Goal: Information Seeking & Learning: Learn about a topic

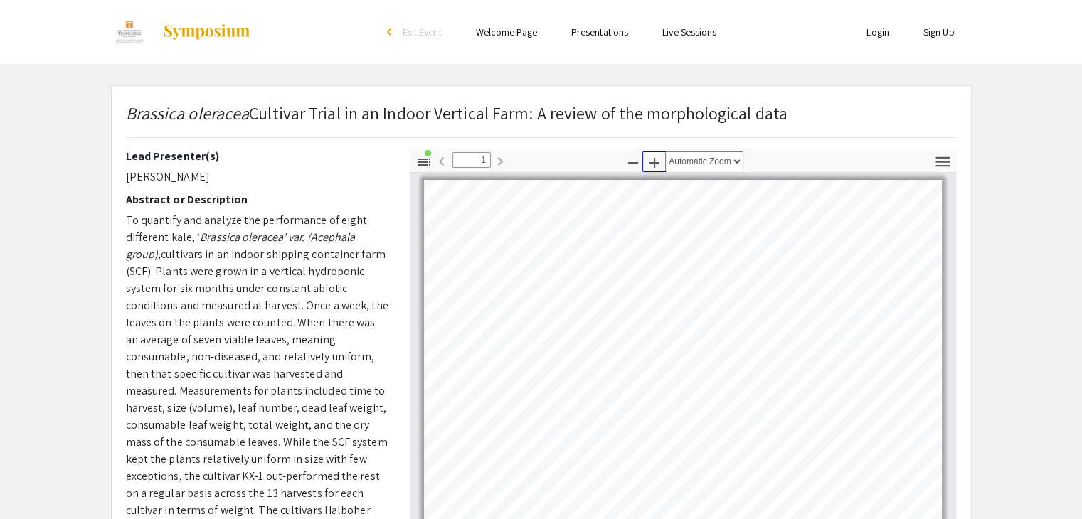
click at [655, 164] on icon "button" at bounding box center [654, 162] width 17 height 17
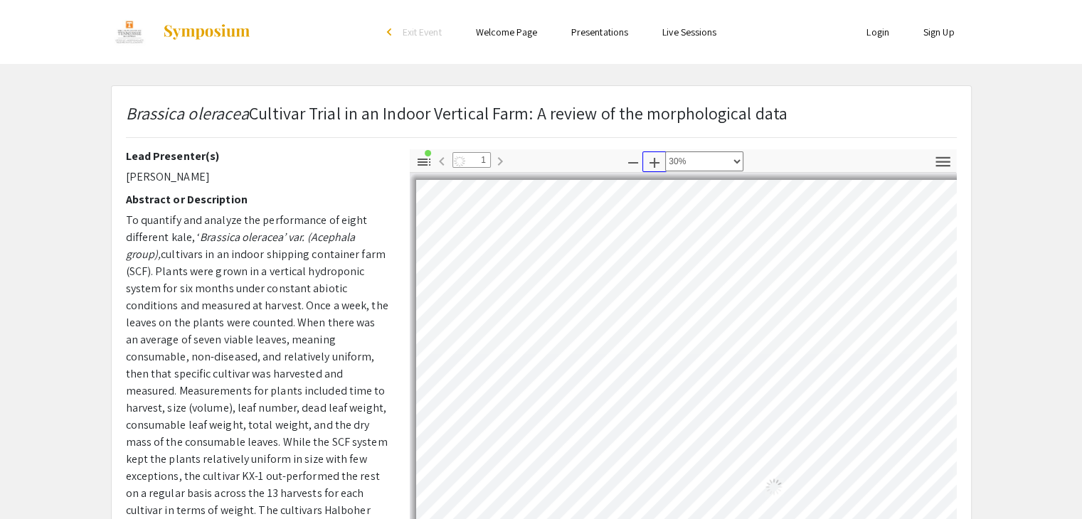
click at [655, 164] on icon "button" at bounding box center [654, 162] width 17 height 17
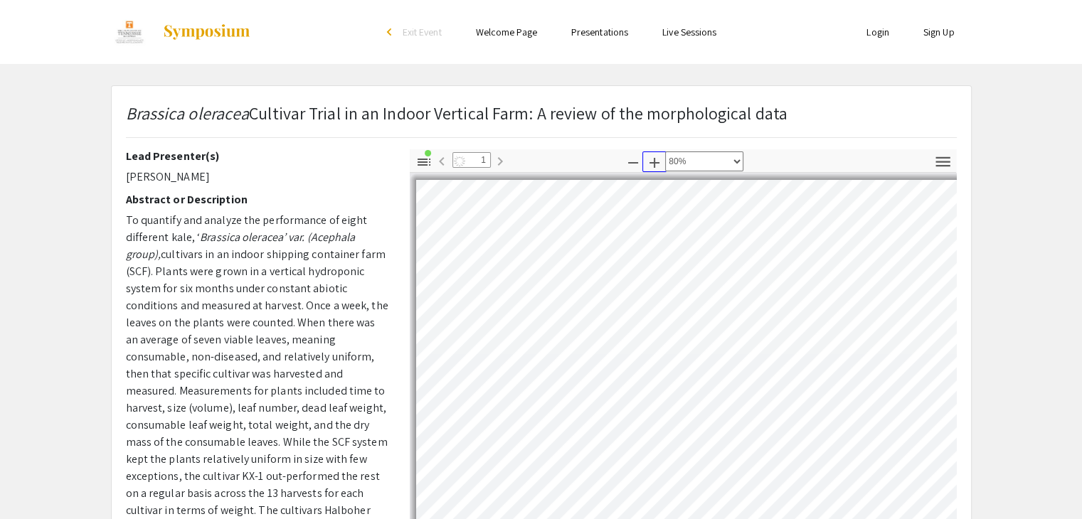
click at [655, 164] on icon "button" at bounding box center [654, 162] width 17 height 17
click at [654, 164] on icon "button" at bounding box center [655, 163] width 10 height 10
click at [636, 164] on icon "button" at bounding box center [633, 162] width 17 height 17
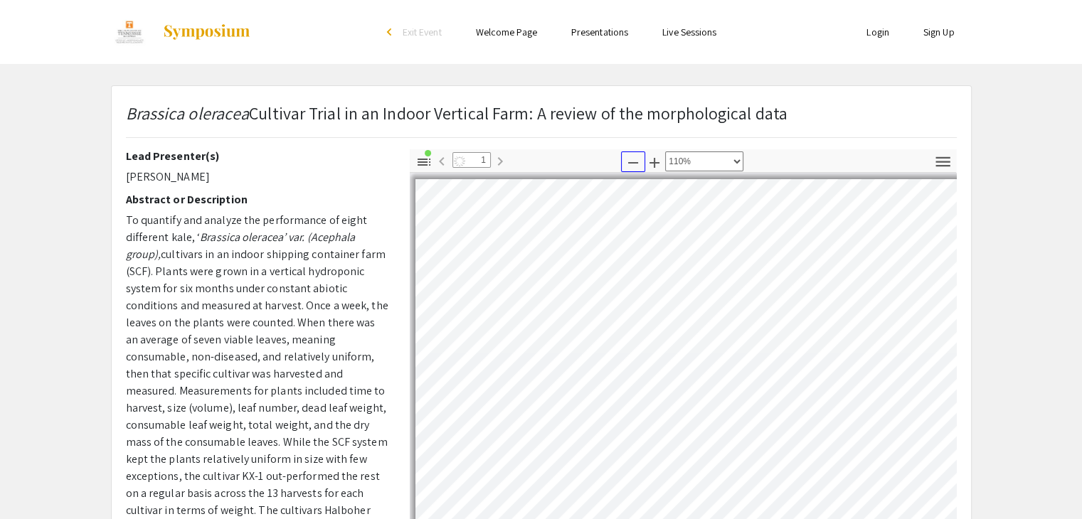
click at [636, 164] on icon "button" at bounding box center [633, 162] width 17 height 17
click at [635, 164] on icon "button" at bounding box center [633, 162] width 17 height 17
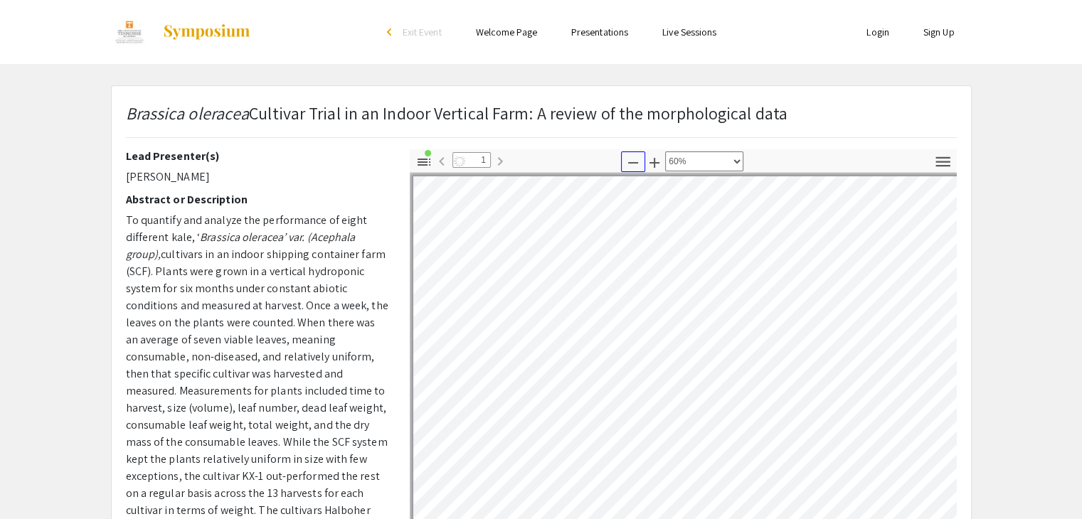
click at [635, 164] on icon "button" at bounding box center [633, 162] width 17 height 17
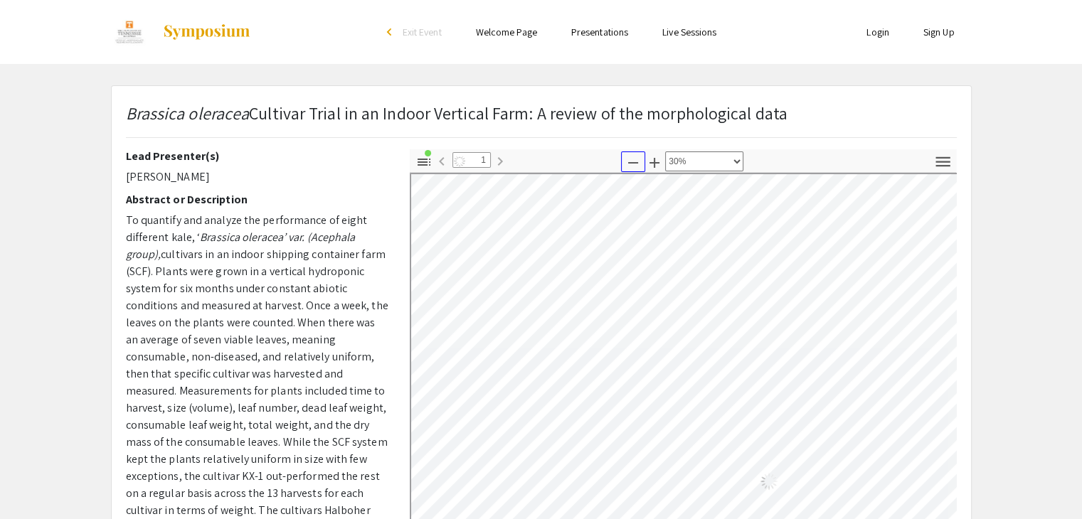
click at [635, 164] on icon "button" at bounding box center [633, 162] width 17 height 17
select select "custom"
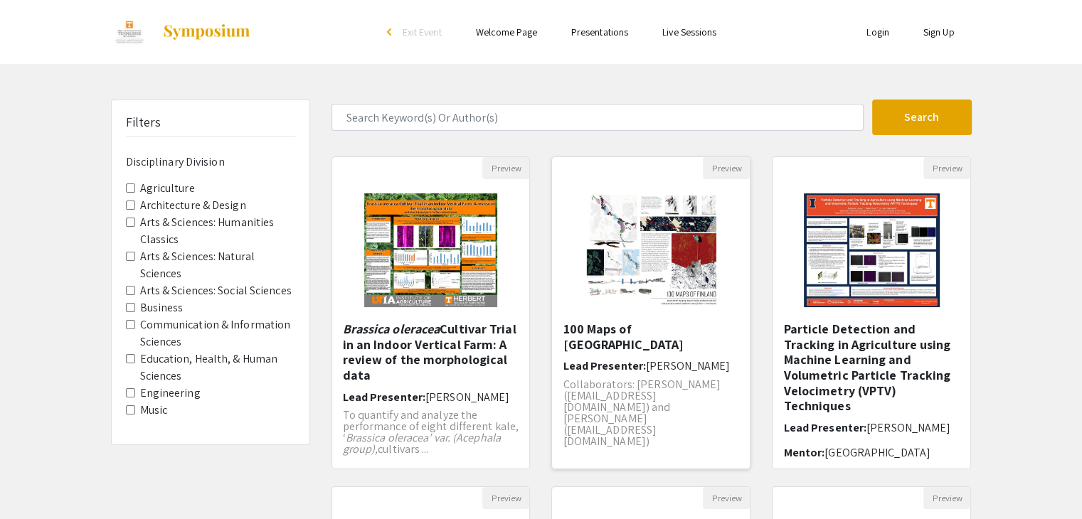
click at [632, 359] on div "100 Maps of Finland Lead Presenter: [PERSON_NAME] Collaborators: [PERSON_NAME] …" at bounding box center [651, 391] width 176 height 138
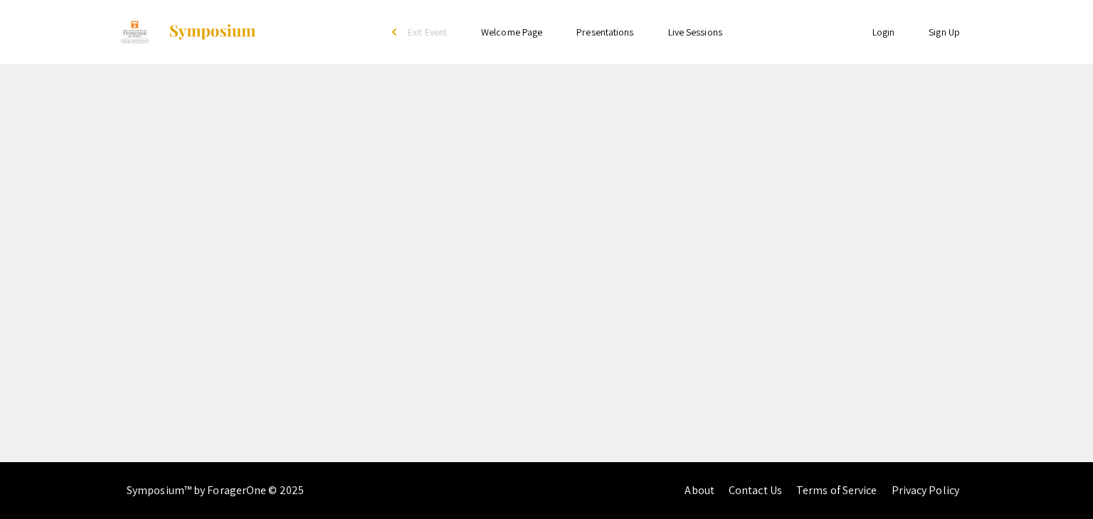
select select "custom"
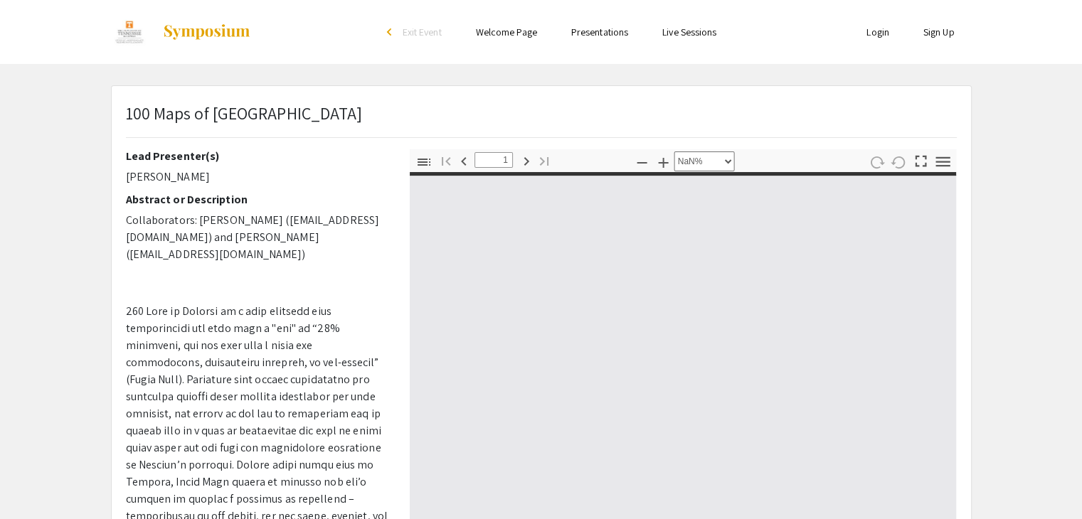
type input "0"
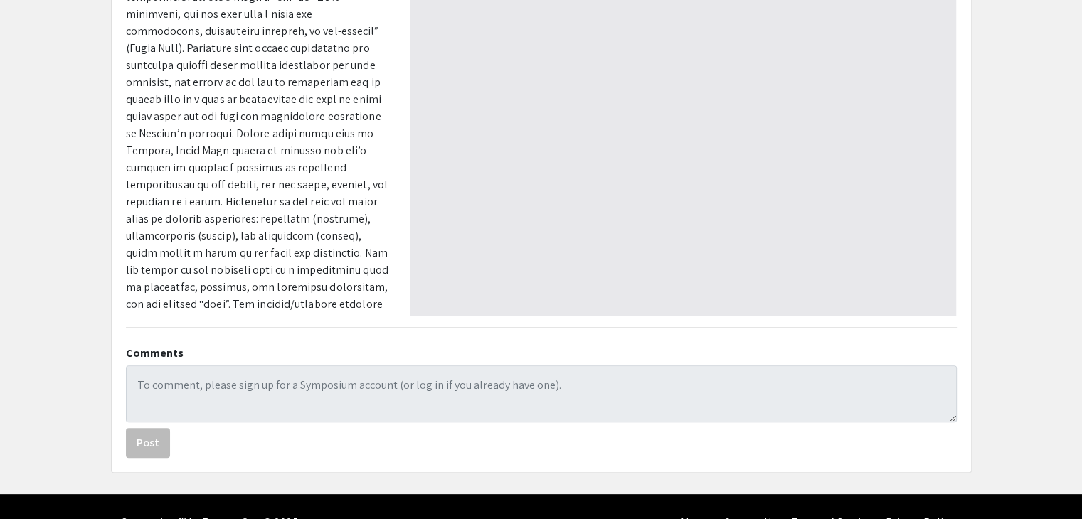
select select "auto"
type input "1"
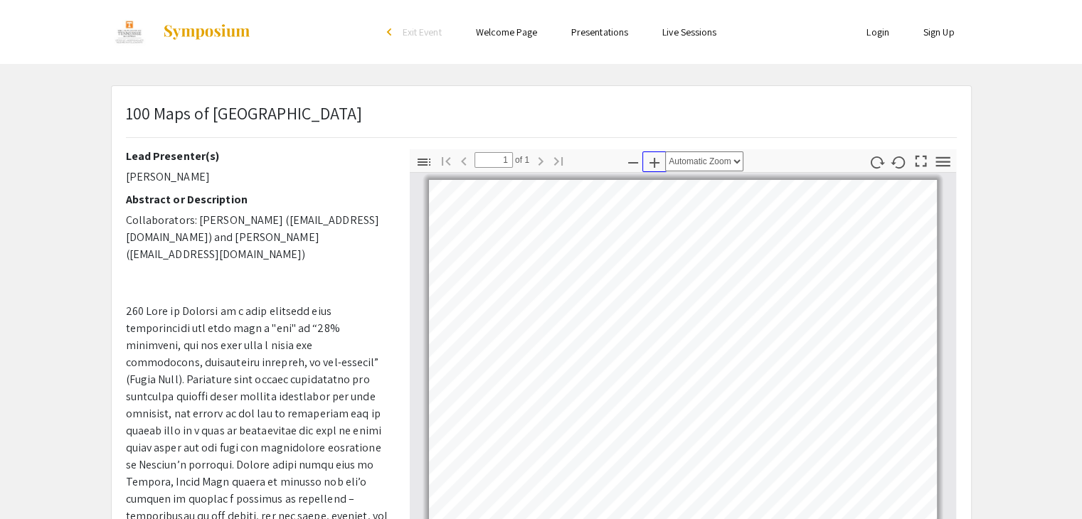
click at [652, 163] on icon "button" at bounding box center [654, 162] width 17 height 17
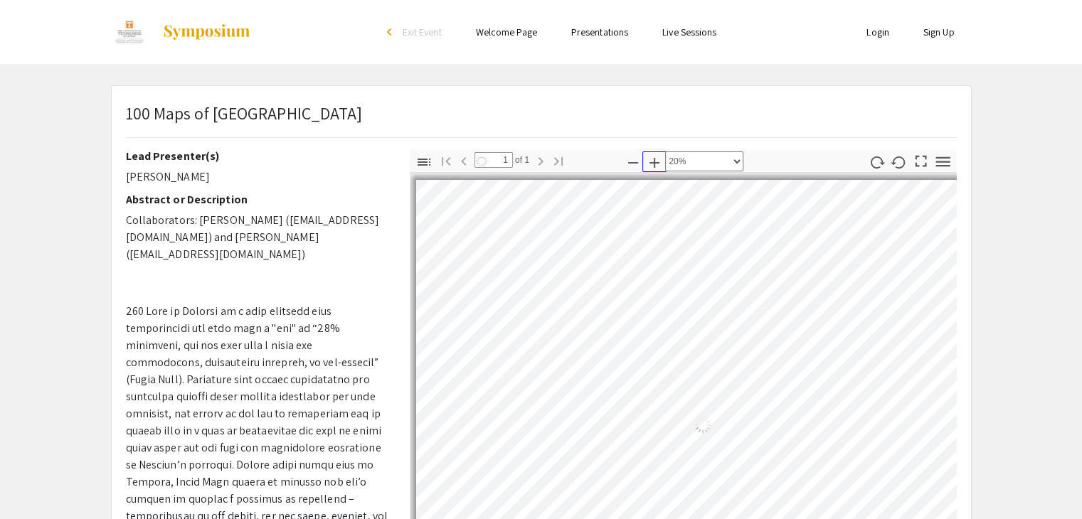
click at [652, 163] on icon "button" at bounding box center [654, 162] width 17 height 17
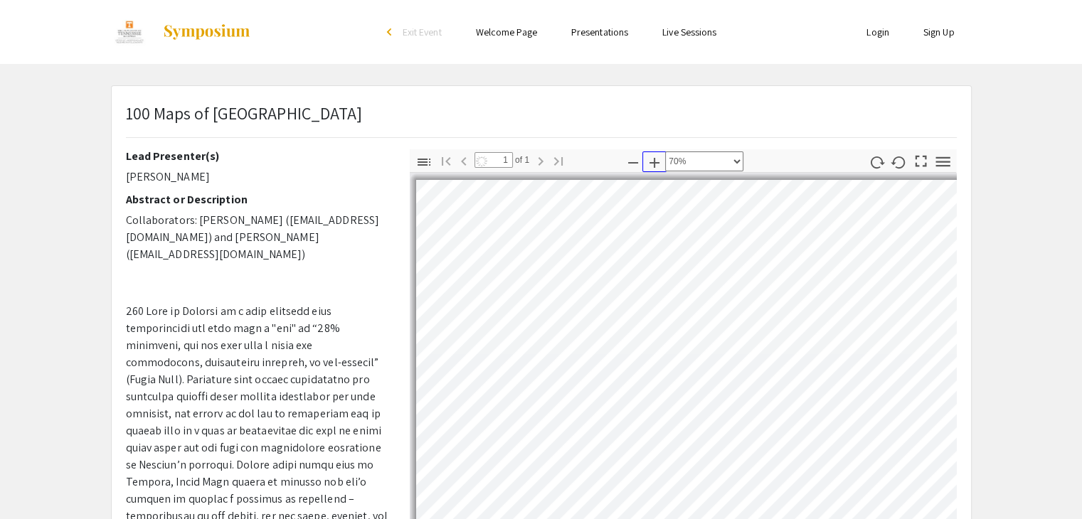
click at [652, 163] on icon "button" at bounding box center [654, 162] width 17 height 17
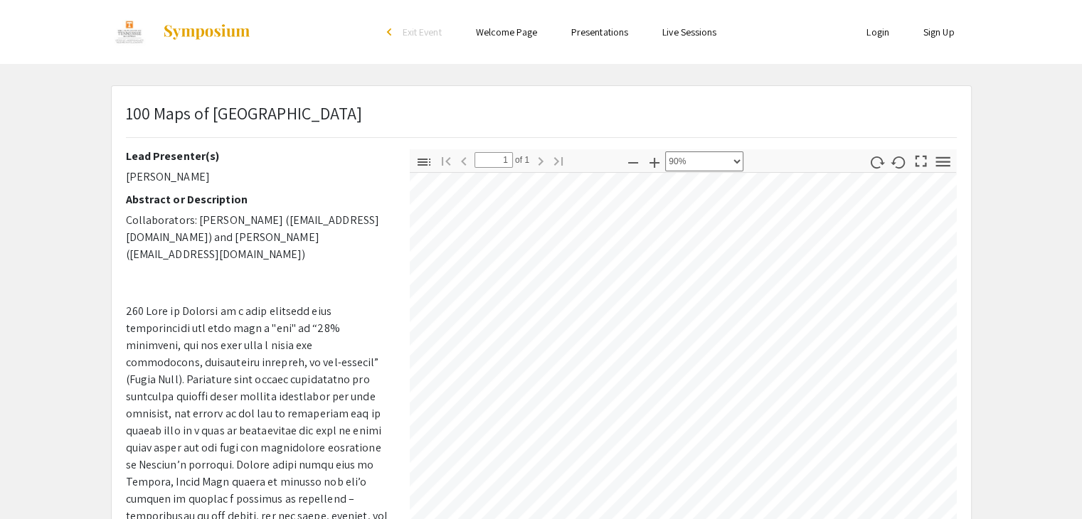
click at [403, 191] on div "Thumbnails Document Outline Attachments Layers Current Outline Item Toggle Side…" at bounding box center [683, 398] width 568 height 498
click at [344, 337] on div "Lead Presenter(s) [PERSON_NAME] Abstract or Description Collaborators: [PERSON_…" at bounding box center [541, 398] width 852 height 498
click at [525, 147] on div "100 Maps of [GEOGRAPHIC_DATA] Lead Presenter(s) [PERSON_NAME] Abstract or Descr…" at bounding box center [541, 445] width 859 height 718
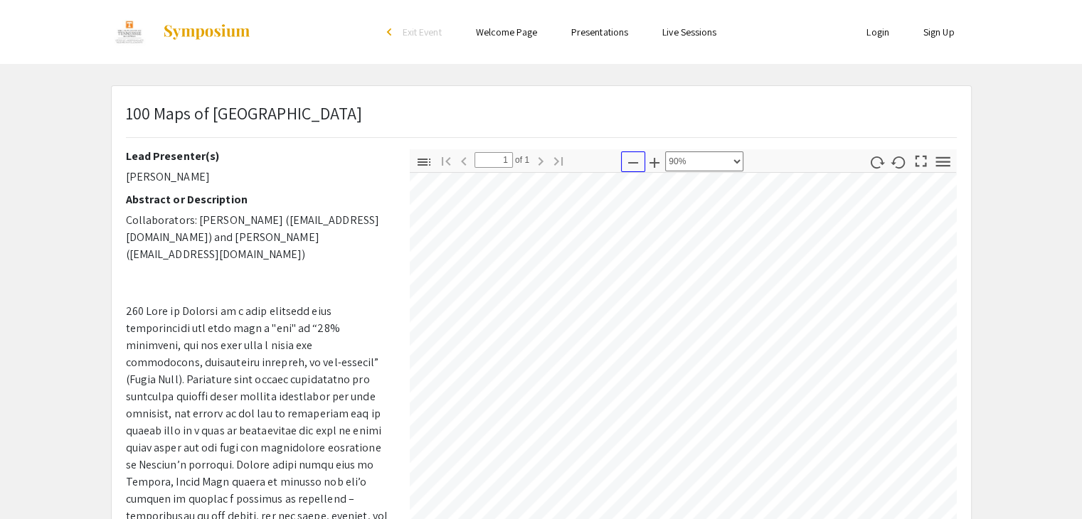
click at [631, 169] on icon "button" at bounding box center [633, 162] width 17 height 17
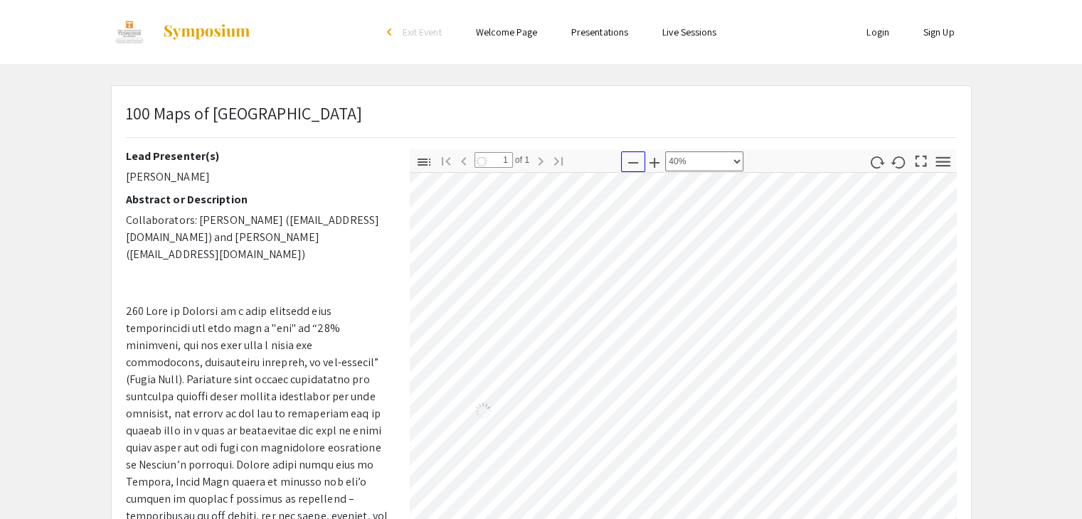
click at [631, 169] on icon "button" at bounding box center [633, 162] width 17 height 17
click at [609, 92] on div "100 Maps of [GEOGRAPHIC_DATA] Lead Presenter(s) [PERSON_NAME] Abstract or Descr…" at bounding box center [541, 445] width 859 height 718
click at [640, 156] on icon "button" at bounding box center [633, 162] width 17 height 17
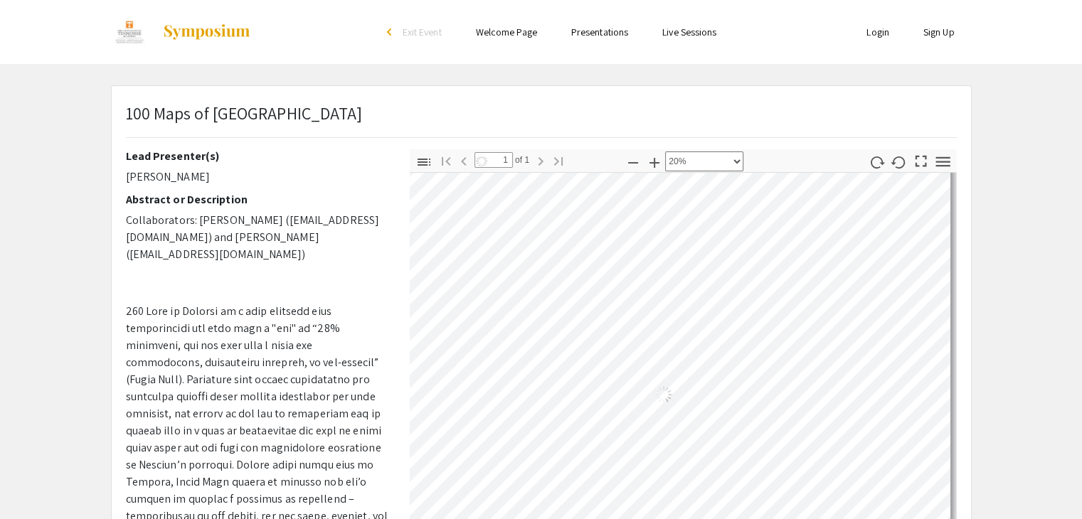
scroll to position [0, 0]
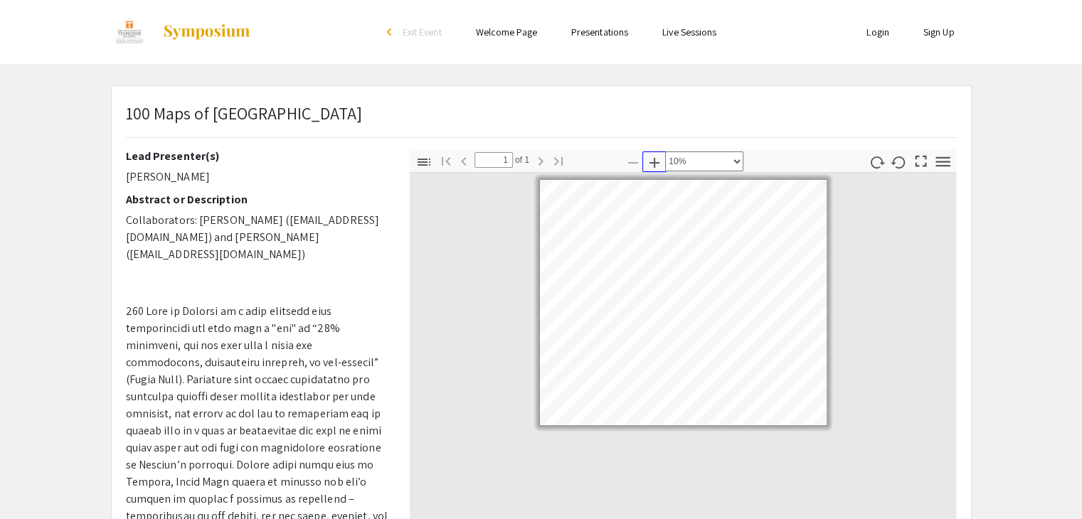
click at [652, 157] on icon "button" at bounding box center [654, 162] width 17 height 17
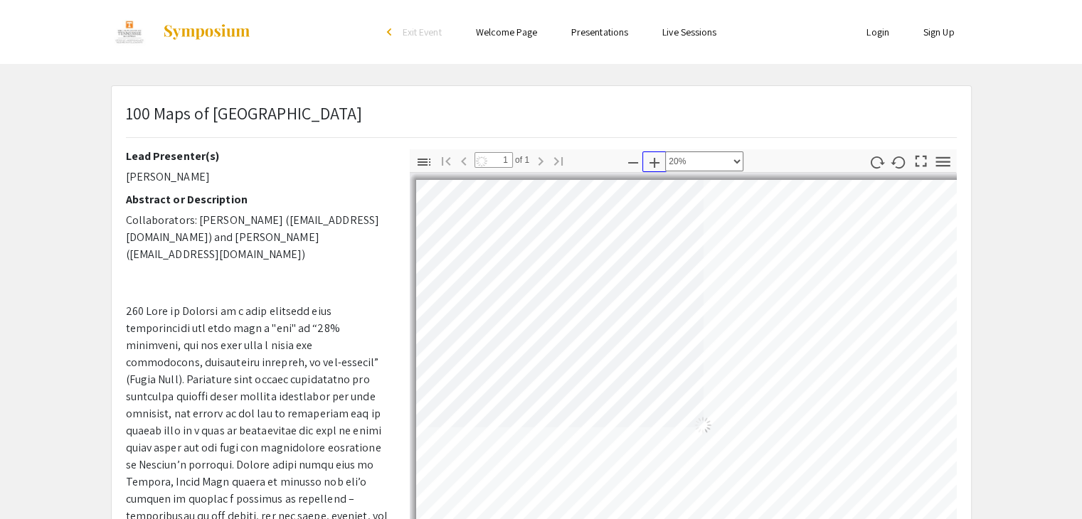
click at [652, 157] on icon "button" at bounding box center [654, 162] width 17 height 17
select select "custom"
drag, startPoint x: 678, startPoint y: 368, endPoint x: 498, endPoint y: -62, distance: 465.9
click at [498, 0] on html "Skip navigation arrow_back_ios Exit Event Welcome Page Presentations Live Sessi…" at bounding box center [541, 259] width 1082 height 519
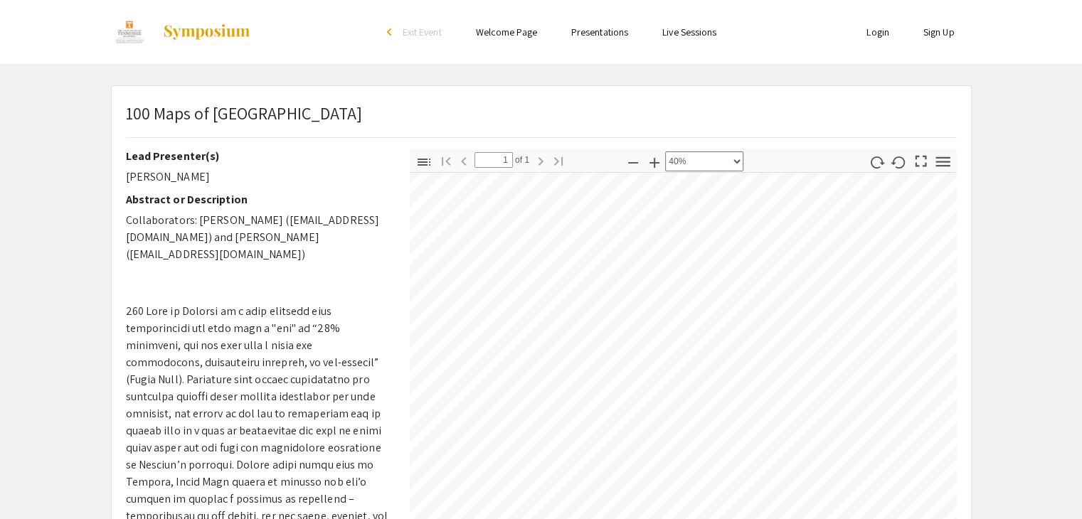
click at [669, 100] on div "100 Maps of [GEOGRAPHIC_DATA] Lead Presenter(s) [PERSON_NAME] Abstract or Descr…" at bounding box center [541, 445] width 859 height 718
click at [312, 218] on div "Lead Presenter(s) [PERSON_NAME] Abstract or Description Collaborators: [PERSON_…" at bounding box center [541, 398] width 852 height 498
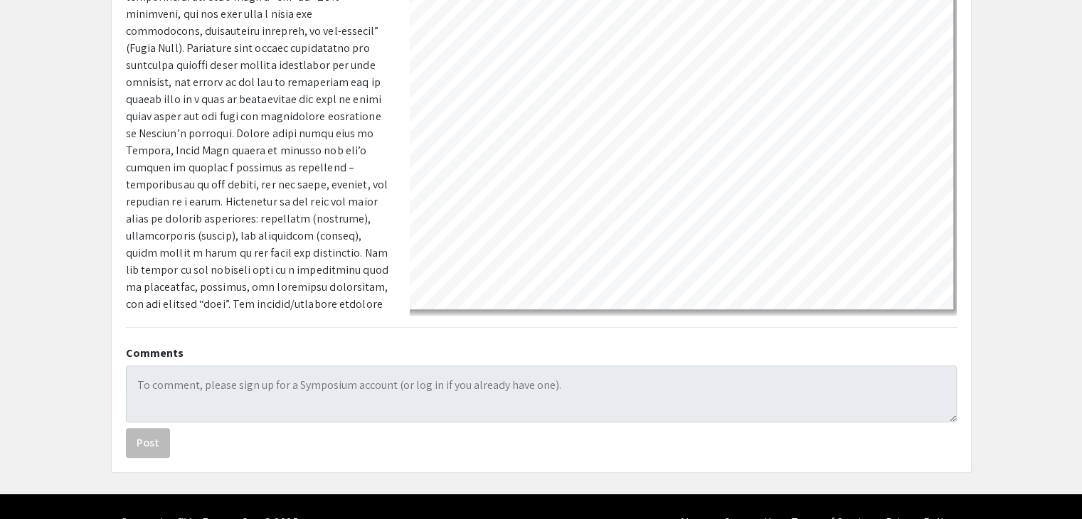
scroll to position [524, 610]
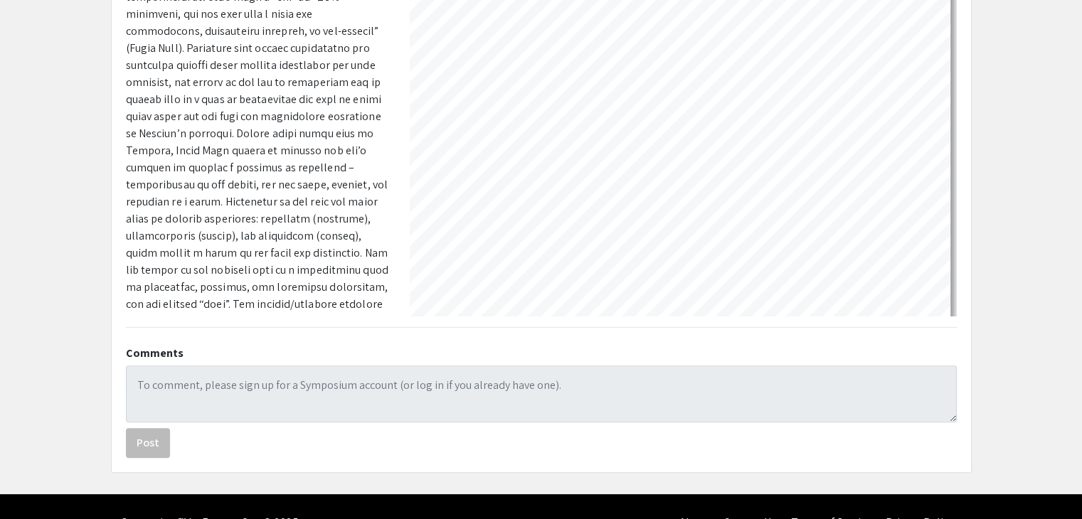
click at [551, 459] on div "100 Maps of [GEOGRAPHIC_DATA] Lead Presenter(s) [PERSON_NAME] Abstract or Descr…" at bounding box center [541, 114] width 859 height 718
click at [557, 439] on div "100 Maps of [GEOGRAPHIC_DATA] Lead Presenter(s) [PERSON_NAME] Abstract or Descr…" at bounding box center [541, 114] width 859 height 718
click at [570, 404] on div "100 Maps of [GEOGRAPHIC_DATA] Lead Presenter(s) [PERSON_NAME] Abstract or Descr…" at bounding box center [541, 114] width 859 height 718
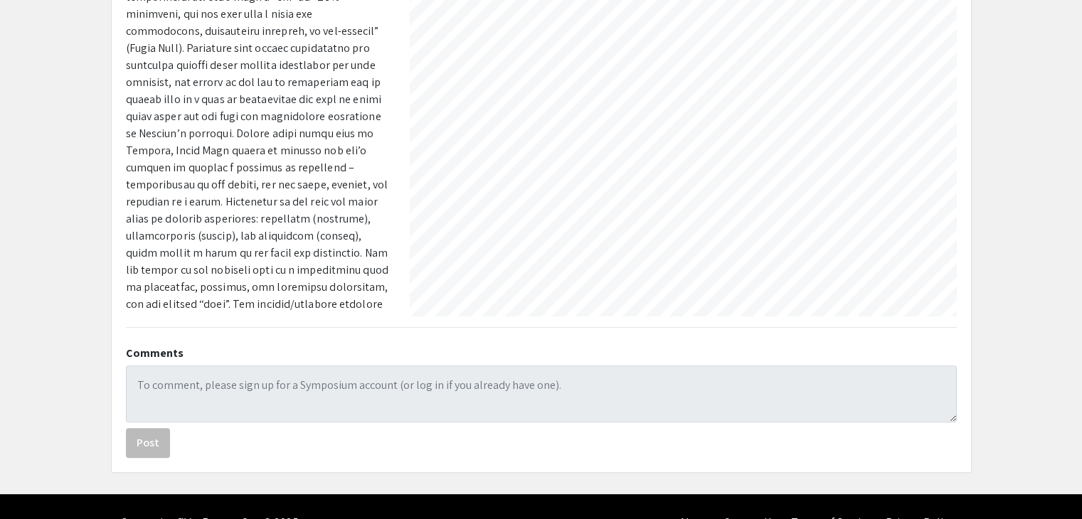
click at [558, 326] on div "100 Maps of [GEOGRAPHIC_DATA] Lead Presenter(s) [PERSON_NAME] Abstract or Descr…" at bounding box center [541, 114] width 859 height 718
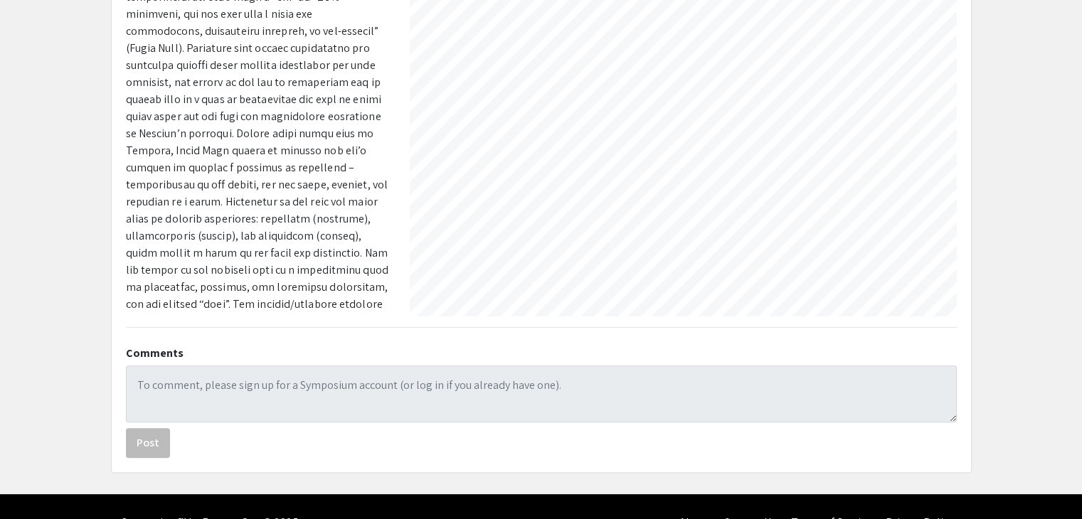
click at [666, 306] on div at bounding box center [683, 78] width 547 height 474
click at [667, 330] on div "100 Maps of [GEOGRAPHIC_DATA] Lead Presenter(s) [PERSON_NAME] Abstract or Descr…" at bounding box center [541, 114] width 859 height 718
